Goal: Information Seeking & Learning: Learn about a topic

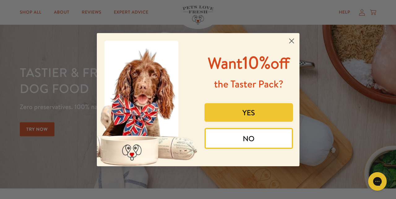
scroll to position [19, 0]
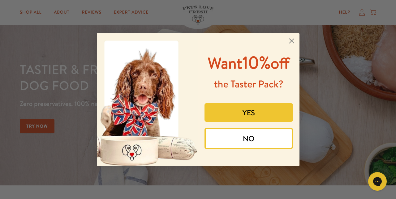
click at [254, 149] on button "NO" at bounding box center [248, 138] width 88 height 21
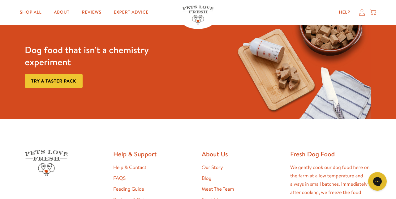
scroll to position [1098, 0]
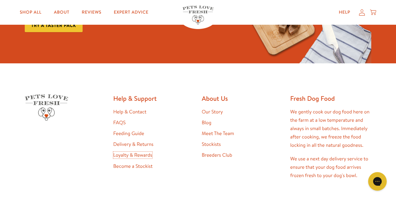
click at [139, 158] on link "Loyalty & Rewards" at bounding box center [132, 155] width 39 height 7
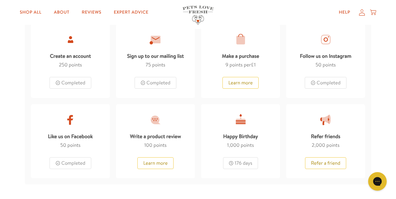
scroll to position [347, 0]
click at [242, 82] on button "Learn more" at bounding box center [240, 83] width 36 height 12
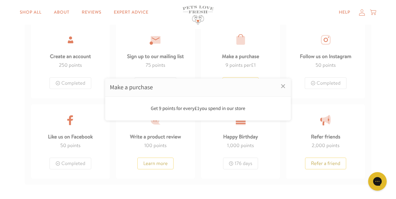
click at [206, 179] on div at bounding box center [198, 99] width 396 height 199
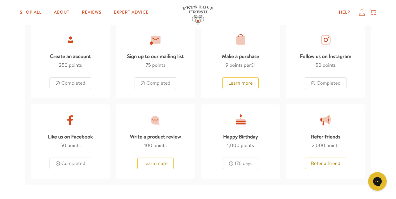
click at [159, 163] on button "Learn more" at bounding box center [155, 164] width 36 height 12
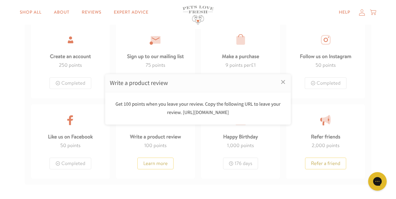
click at [213, 112] on div "Get 100 points when you leave your review. Copy the following URL to leave your…" at bounding box center [198, 108] width 176 height 17
click at [196, 113] on div "Get 100 points when you leave your review. Copy the following URL to leave your…" at bounding box center [198, 108] width 176 height 17
click at [224, 115] on div "Get 100 points when you leave your review. Copy the following URL to leave your…" at bounding box center [198, 108] width 176 height 17
click at [192, 113] on div "Get 100 points when you leave your review. Copy the following URL to leave your…" at bounding box center [198, 108] width 176 height 17
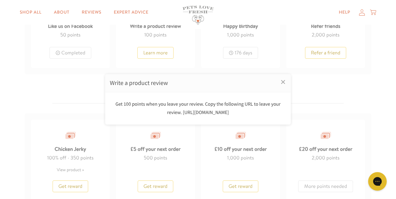
scroll to position [457, 0]
click at [283, 82] on link "×" at bounding box center [282, 81] width 15 height 15
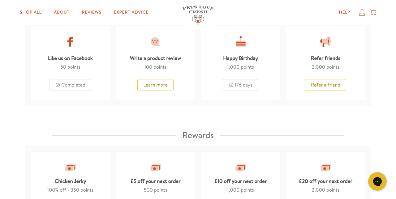
scroll to position [423, 0]
